Goal: Task Accomplishment & Management: Manage account settings

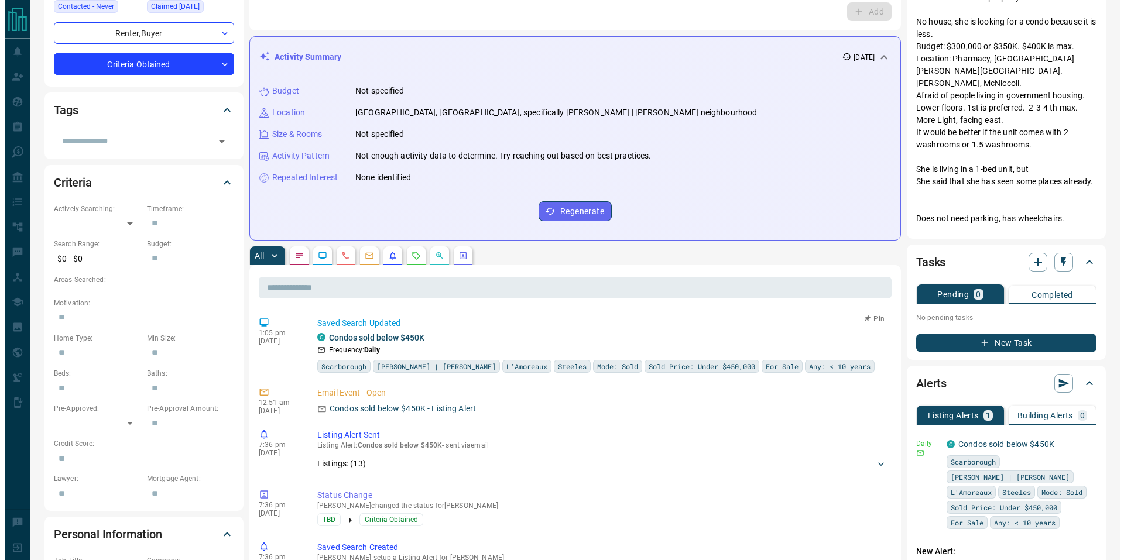
scroll to position [170, 0]
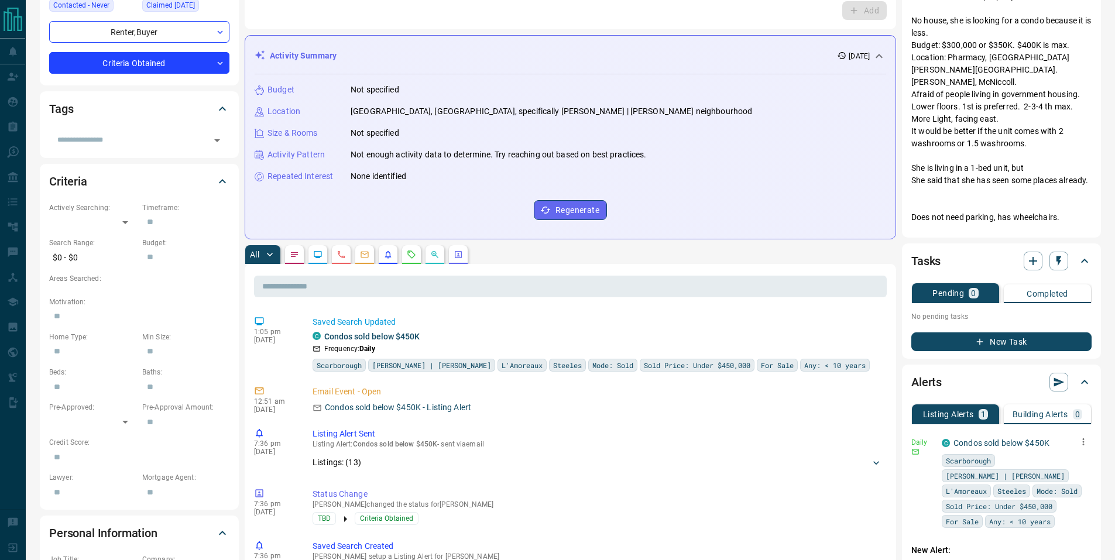
click at [1081, 439] on icon "button" at bounding box center [1083, 442] width 11 height 11
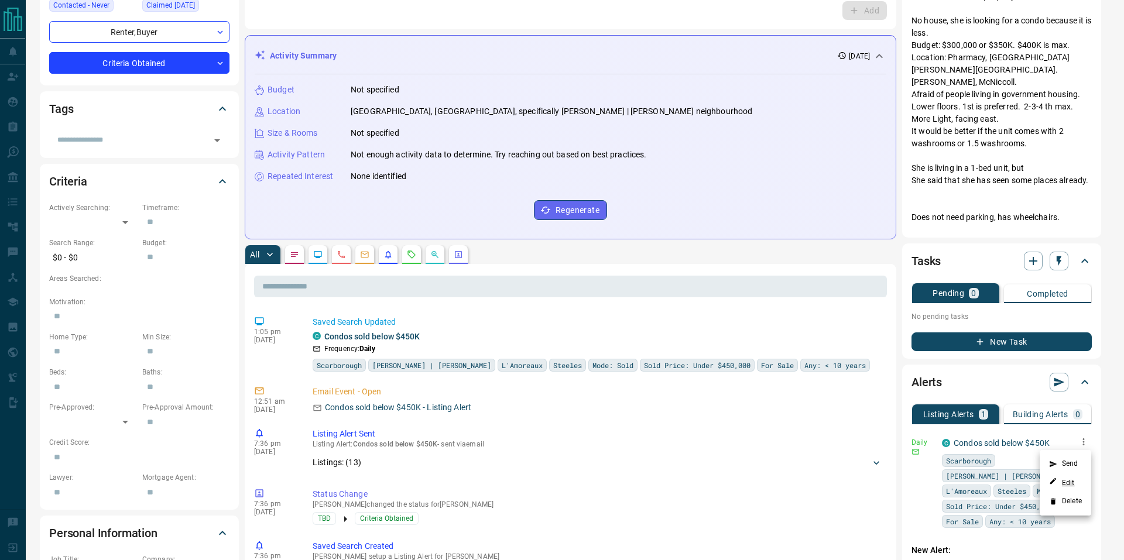
click at [1069, 485] on link "Edit" at bounding box center [1062, 482] width 26 height 11
click at [1069, 483] on link "Edit" at bounding box center [1062, 482] width 26 height 11
click at [897, 249] on div at bounding box center [562, 280] width 1124 height 560
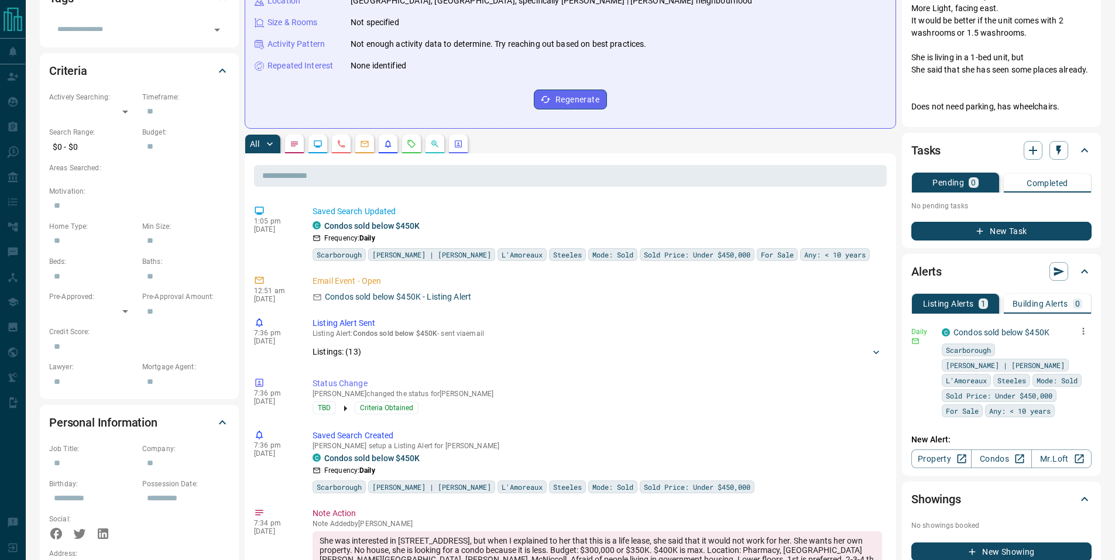
scroll to position [282, 0]
click at [998, 455] on link "Condos" at bounding box center [1001, 458] width 60 height 19
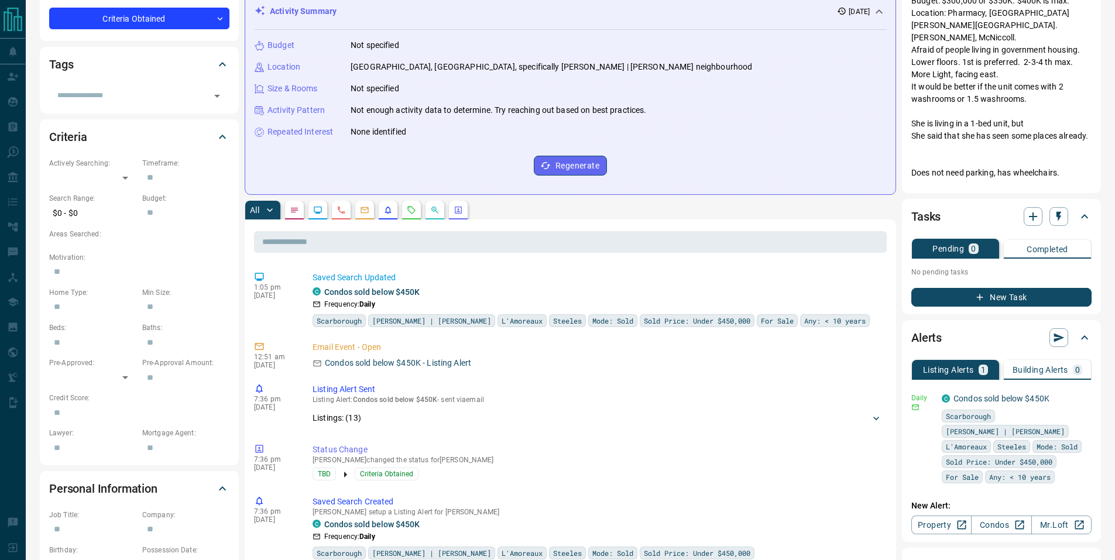
scroll to position [0, 0]
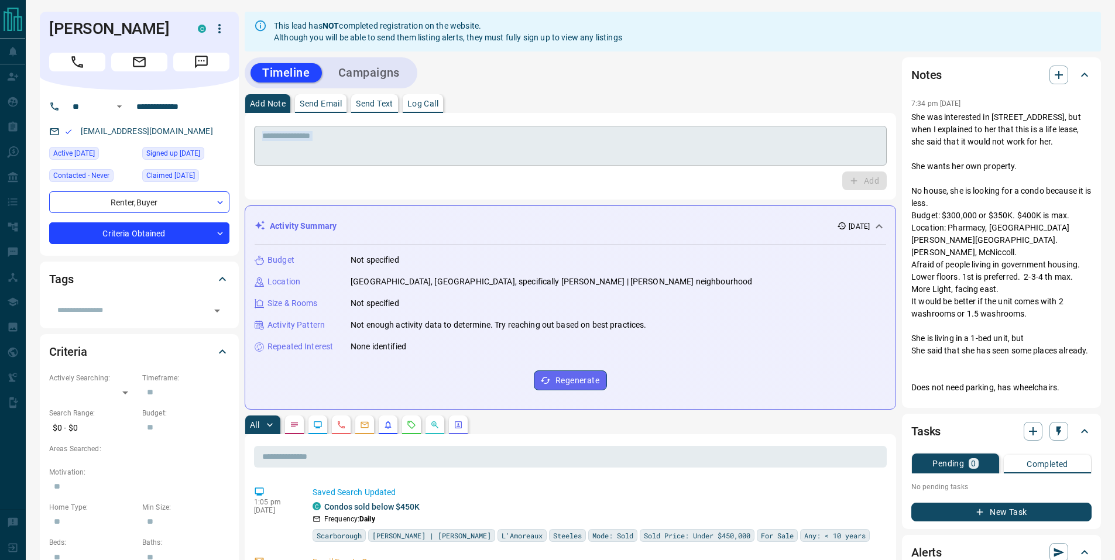
click at [351, 141] on textarea at bounding box center [570, 146] width 616 height 30
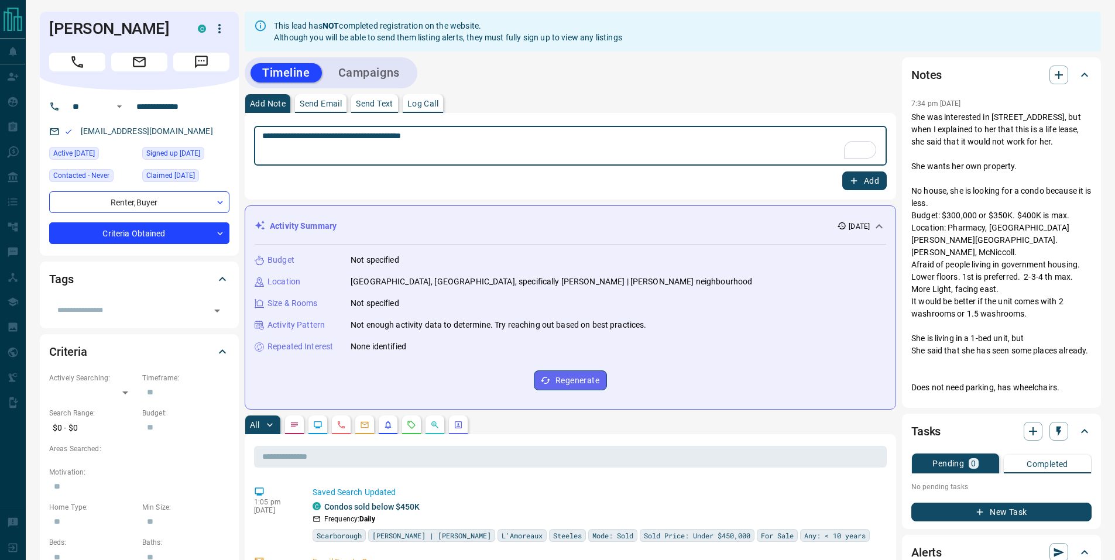
click at [400, 136] on textarea "**********" at bounding box center [570, 146] width 616 height 30
type textarea "**********"
click at [853, 182] on icon "button" at bounding box center [854, 181] width 11 height 11
